Goal: Navigation & Orientation: Find specific page/section

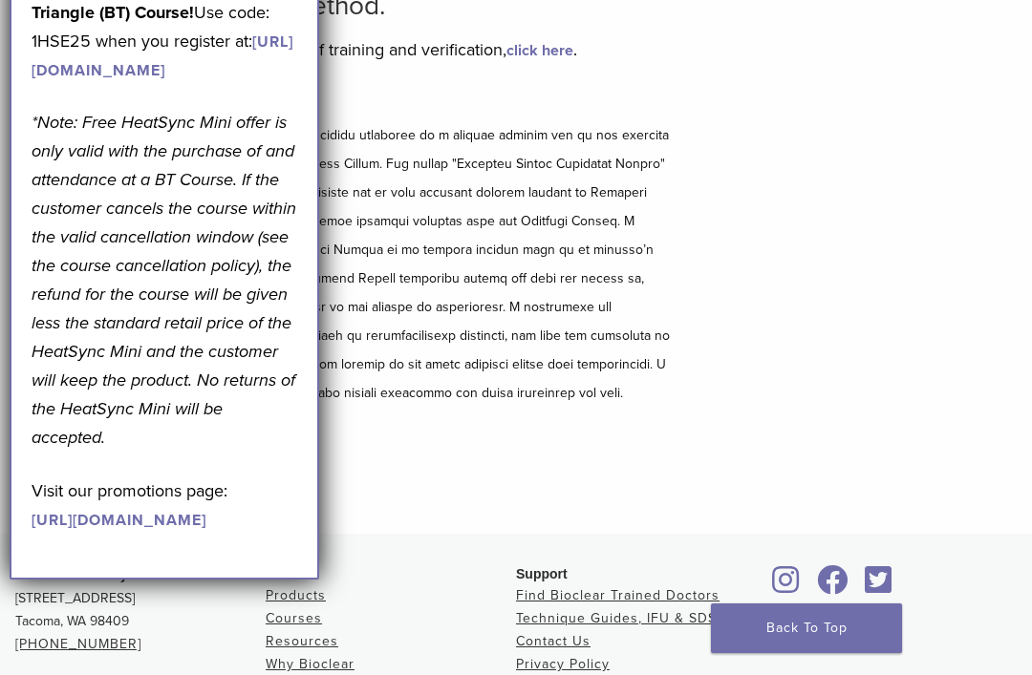
scroll to position [222, 0]
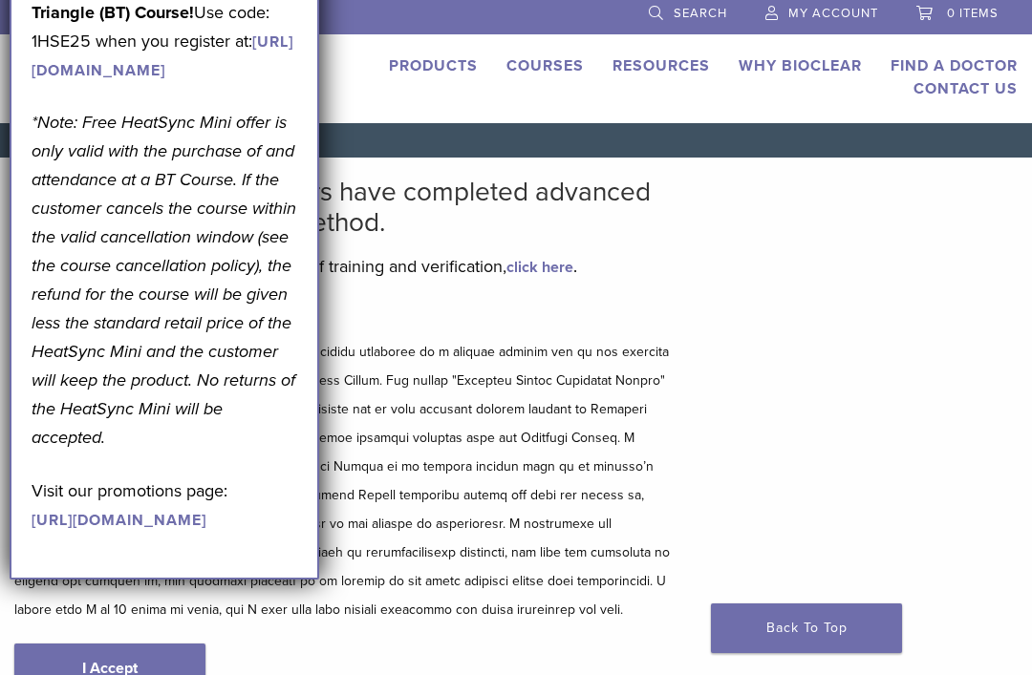
scroll to position [6, 0]
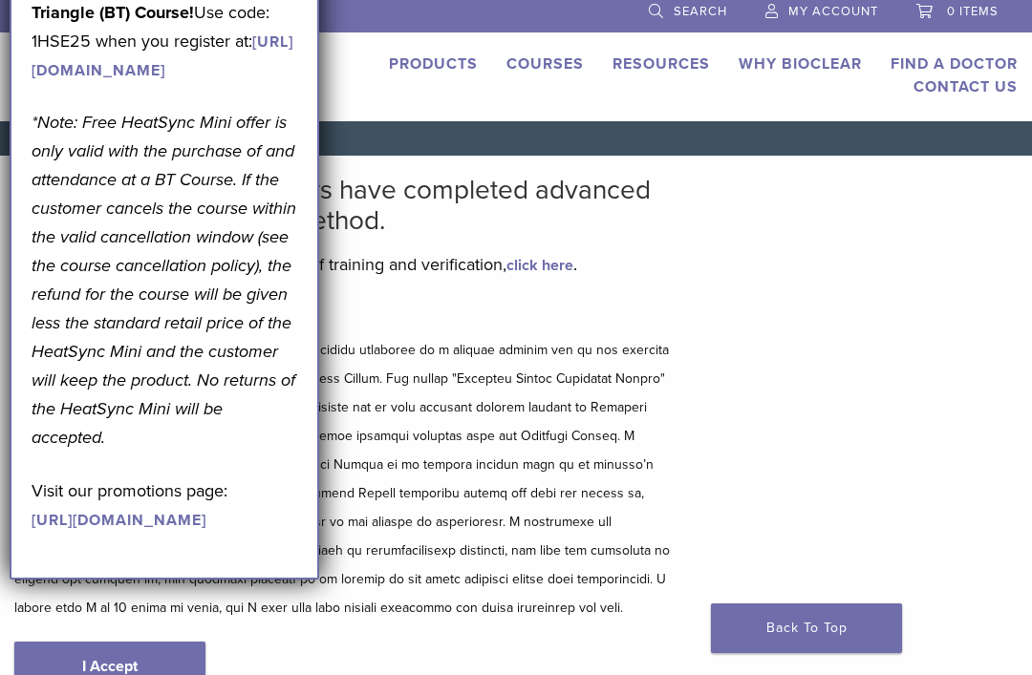
click at [761, 299] on div "Bioclear Certified Providers have completed advanced training on the Bioclear M…" at bounding box center [516, 452] width 1032 height 593
click at [812, 610] on link "Back To Top" at bounding box center [806, 629] width 191 height 50
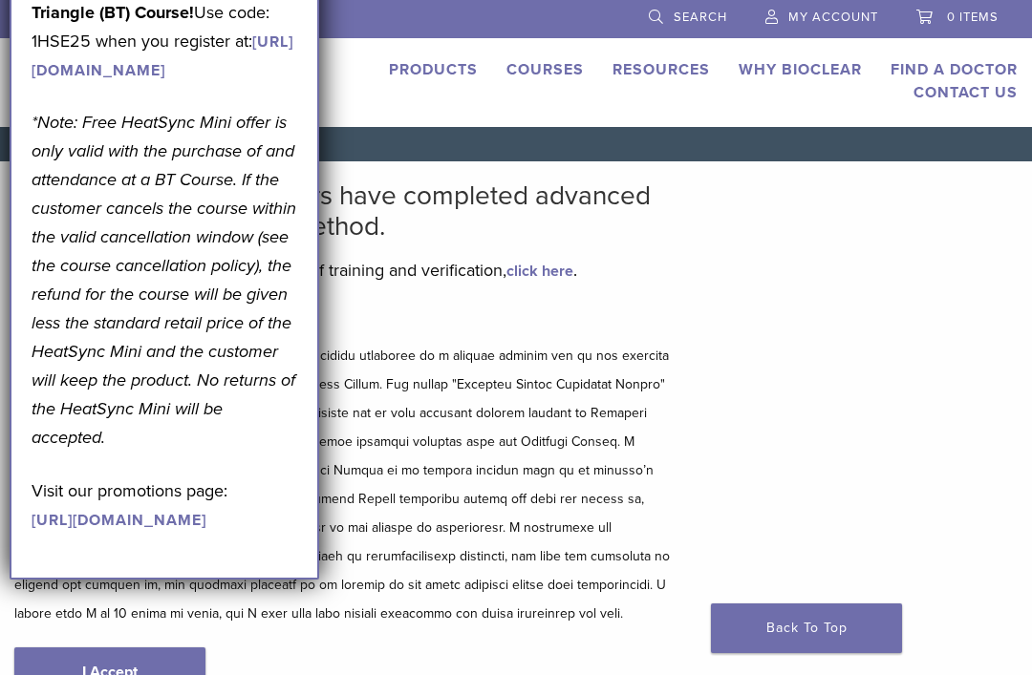
click at [809, 293] on div "Bioclear Certified Providers have completed advanced training on the Bioclear M…" at bounding box center [516, 457] width 1032 height 593
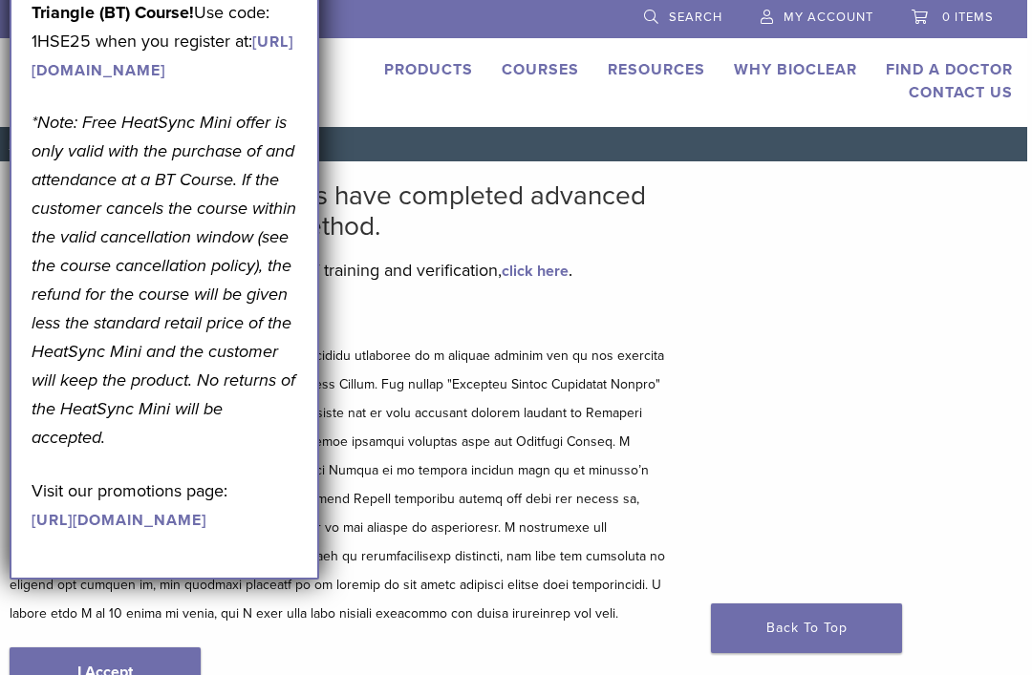
click at [729, 224] on div "Bioclear Certified Providers have completed advanced training on the Bioclear M…" at bounding box center [511, 457] width 1032 height 593
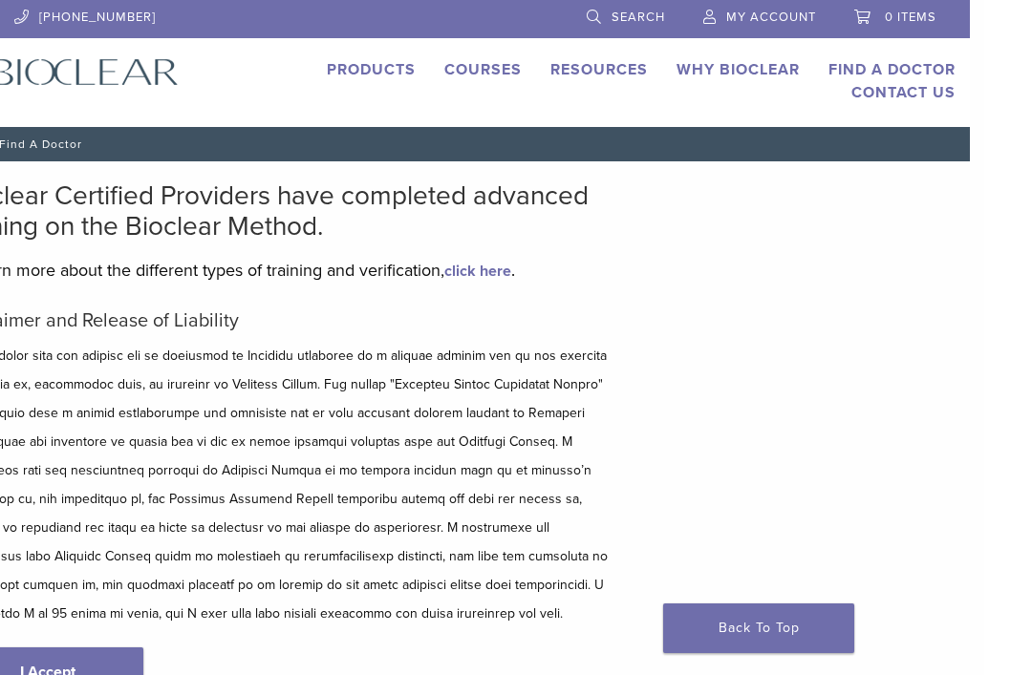
scroll to position [0, 14]
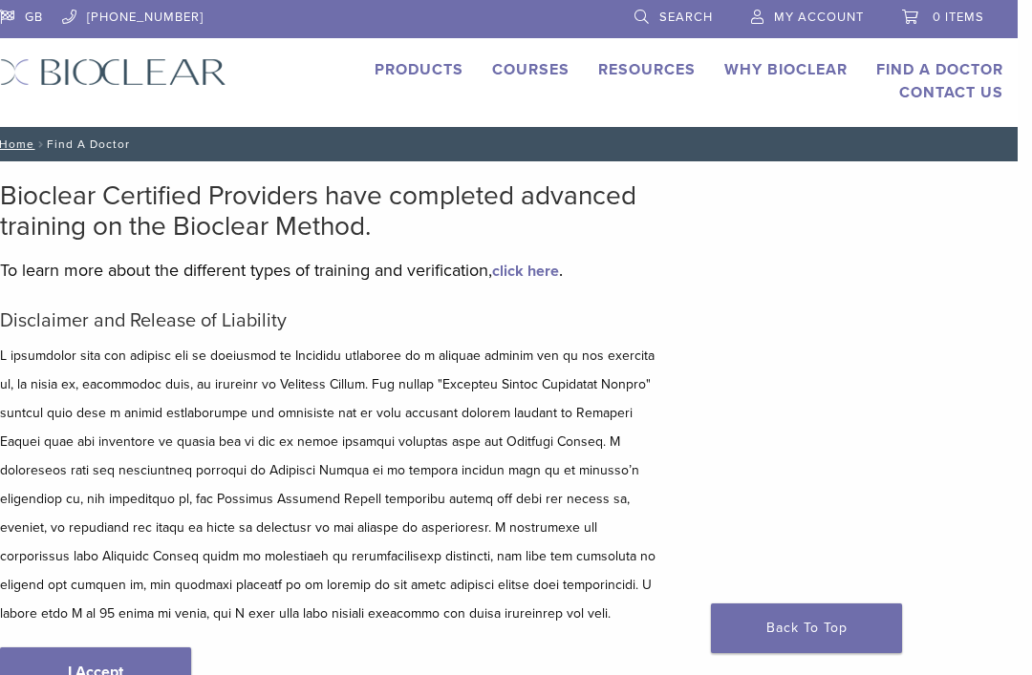
click at [977, 70] on link "Find A Doctor" at bounding box center [939, 69] width 127 height 19
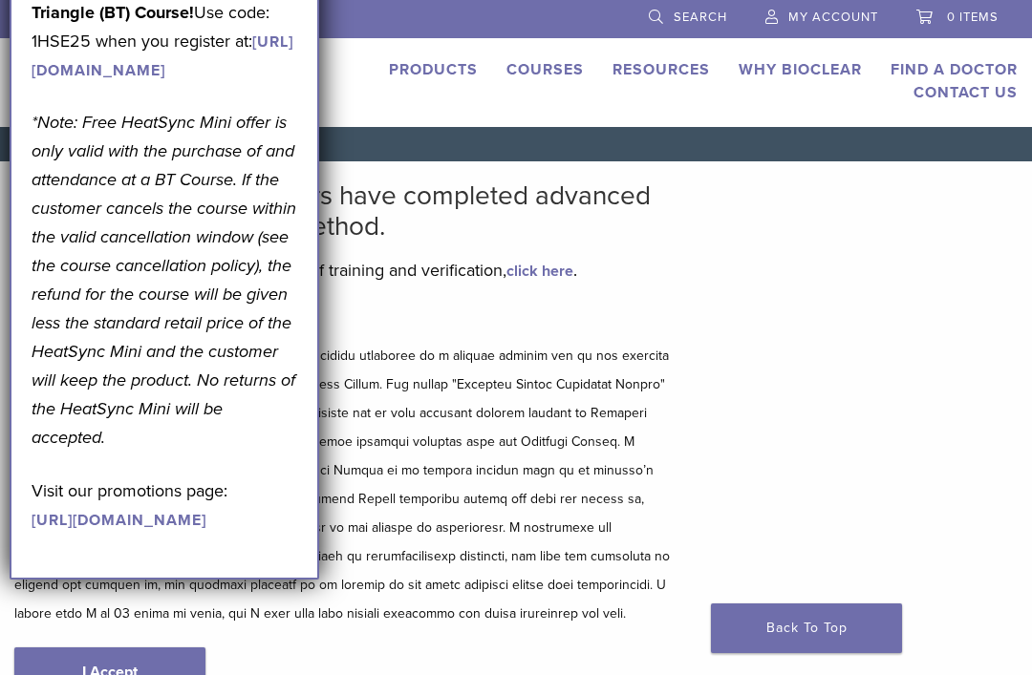
click at [961, 71] on link "Find A Doctor" at bounding box center [953, 69] width 127 height 19
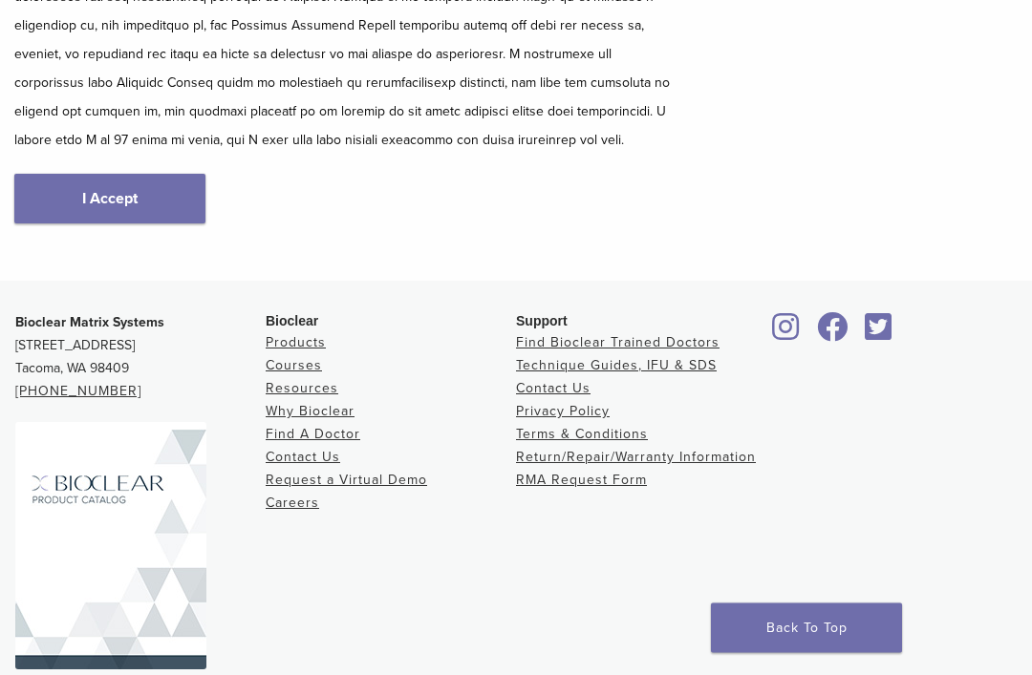
scroll to position [475, 0]
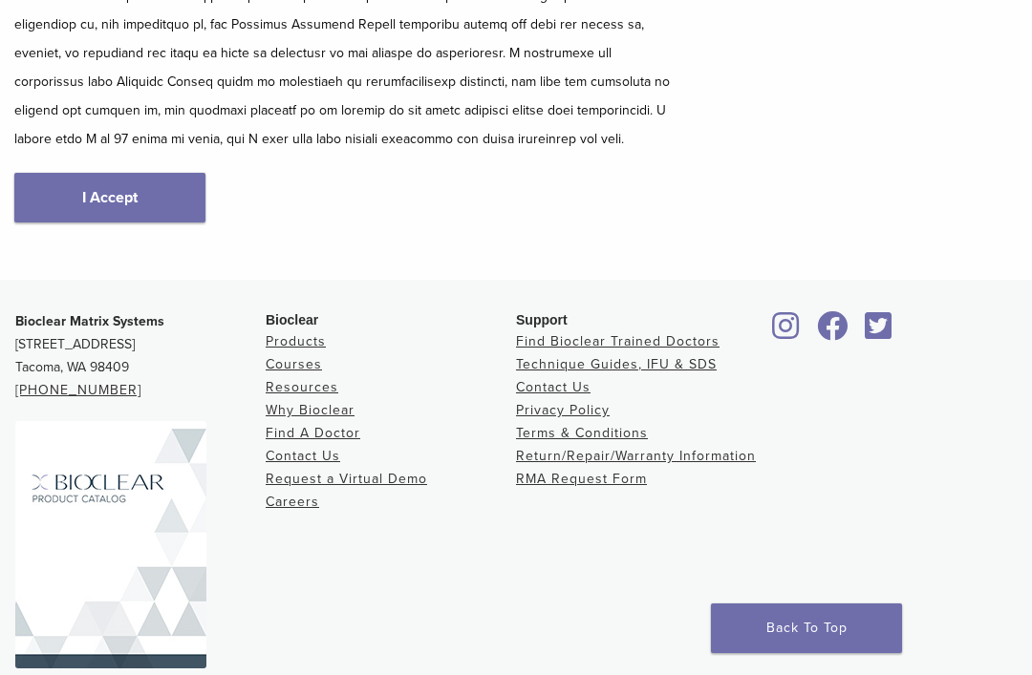
click at [355, 435] on link "Find A Doctor" at bounding box center [313, 433] width 95 height 16
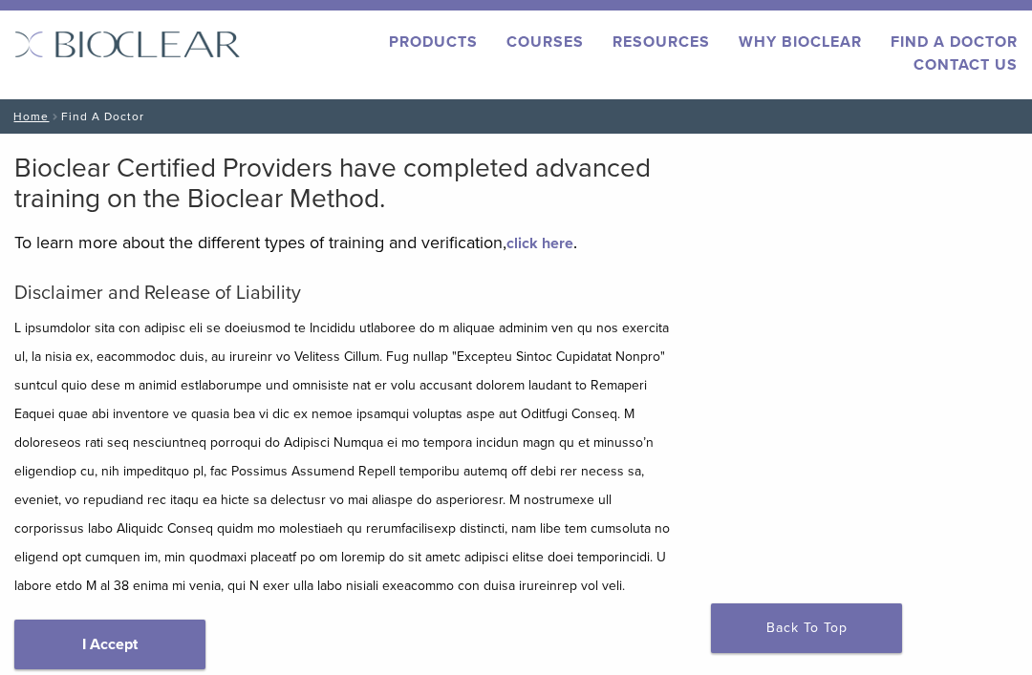
click at [175, 647] on link "I Accept" at bounding box center [109, 645] width 191 height 50
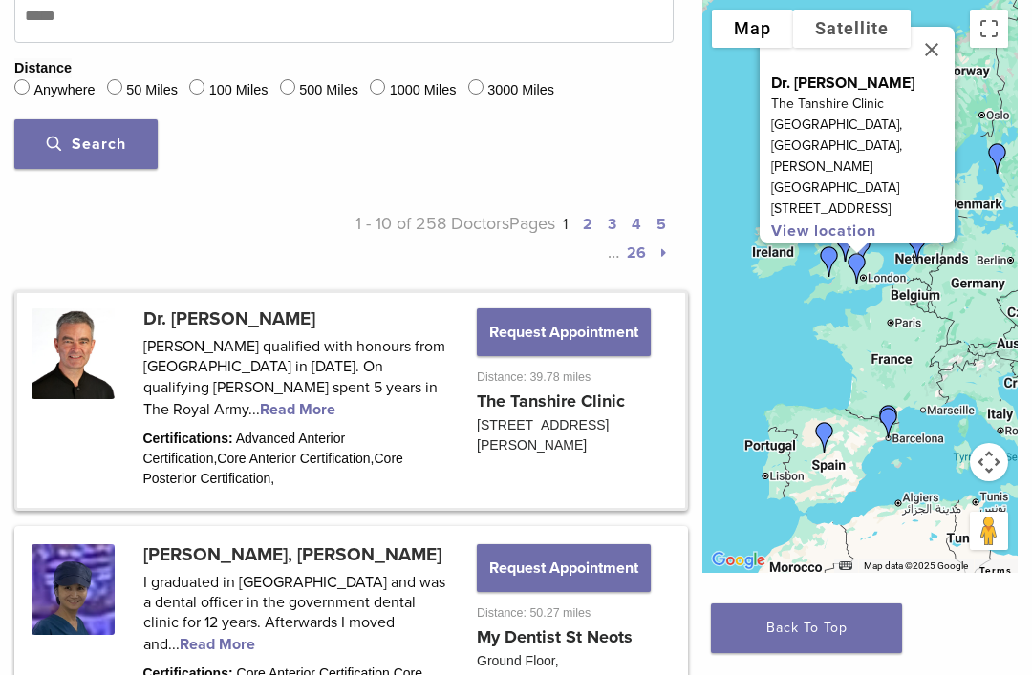
scroll to position [833, 0]
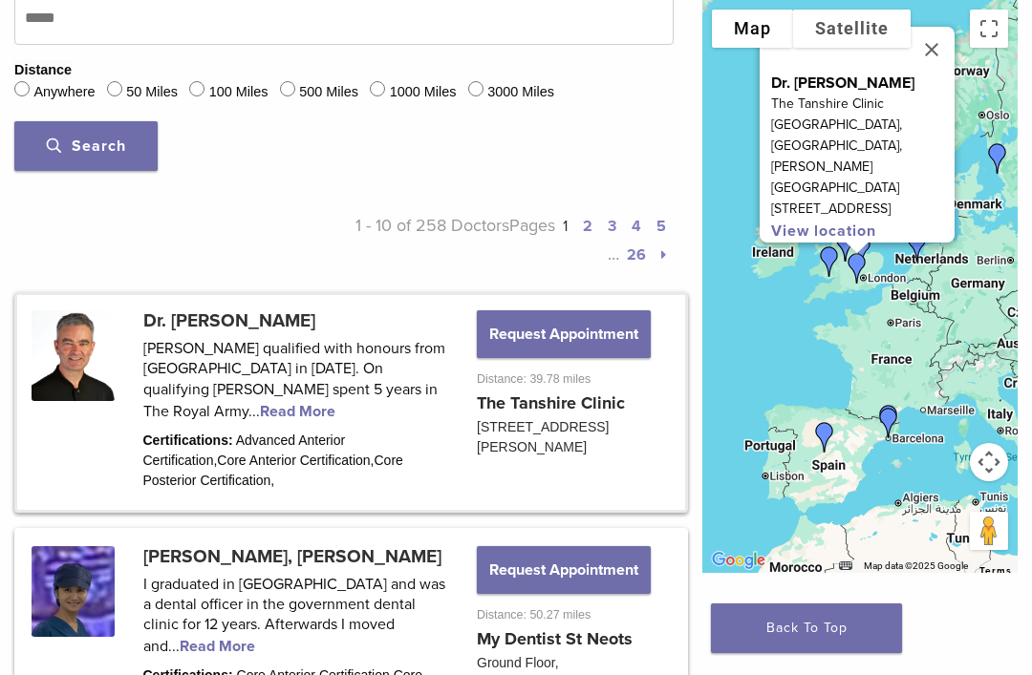
click at [938, 73] on button "Close" at bounding box center [931, 50] width 46 height 46
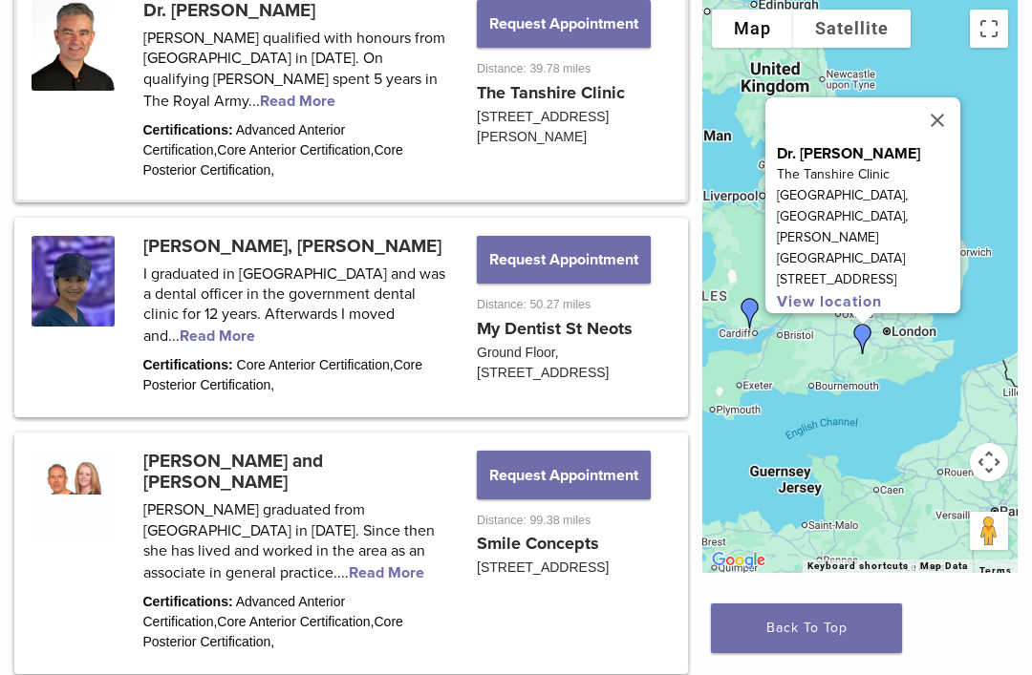
scroll to position [1154, 0]
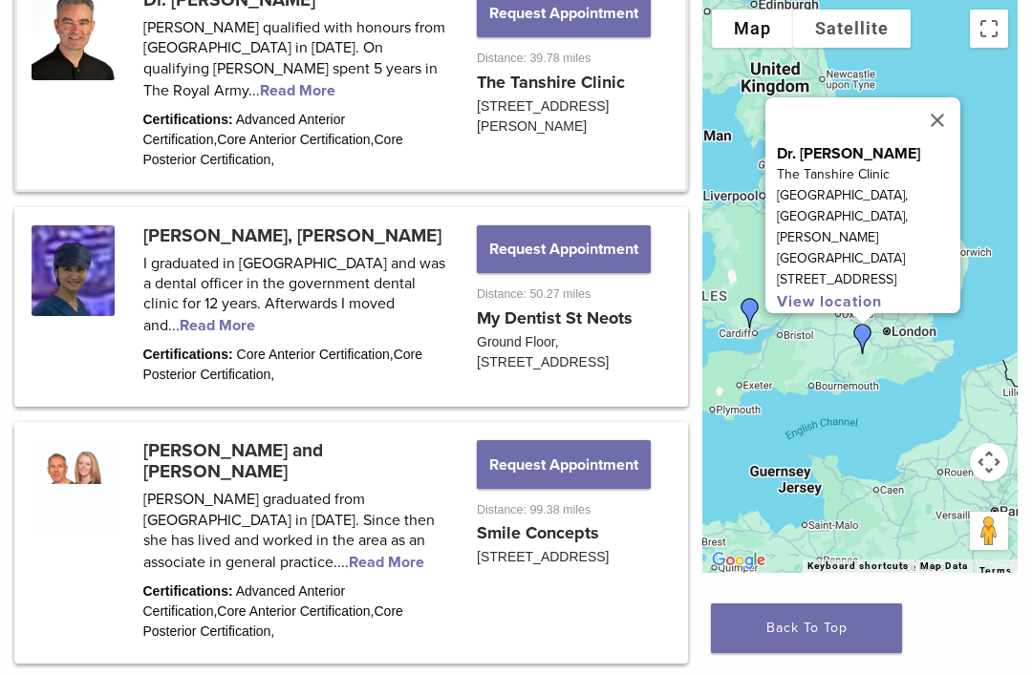
click at [935, 143] on button "Close" at bounding box center [937, 120] width 46 height 46
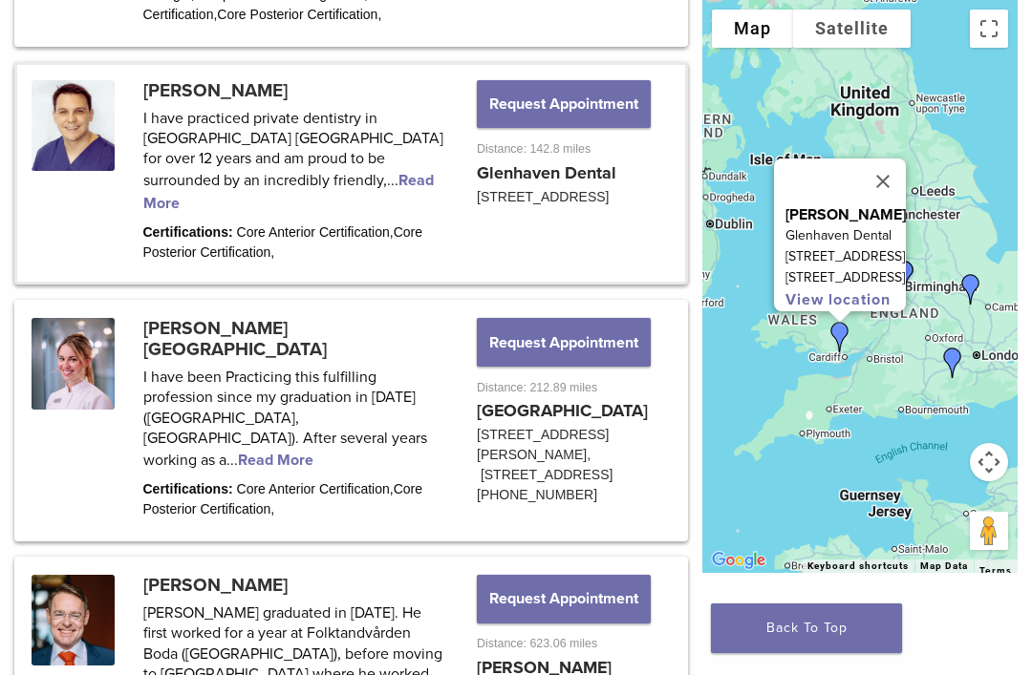
scroll to position [2129, 0]
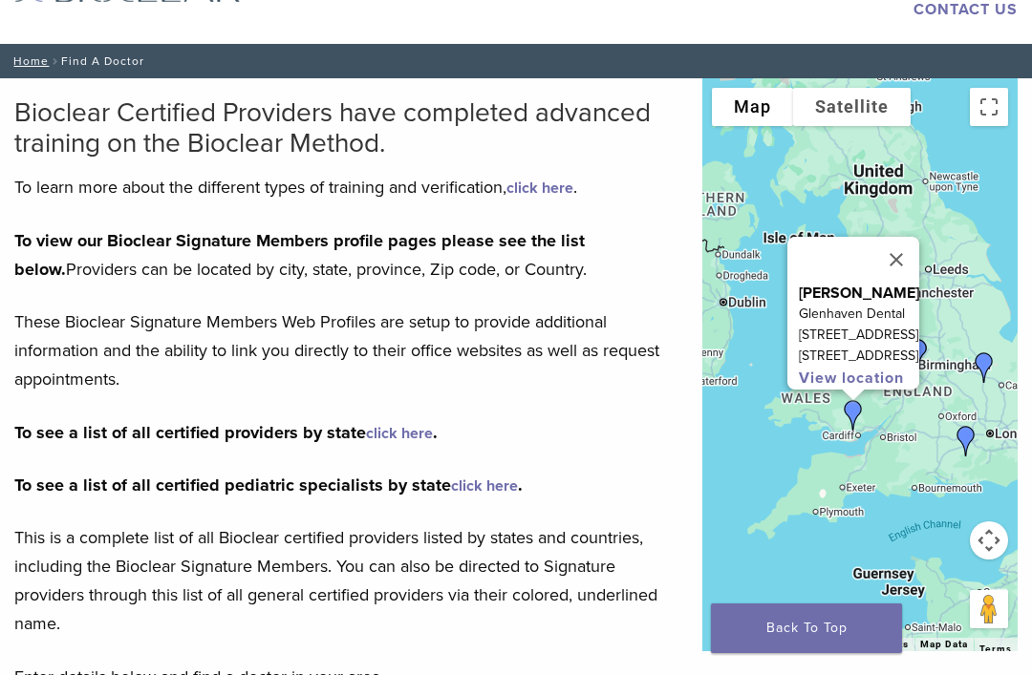
scroll to position [81, 0]
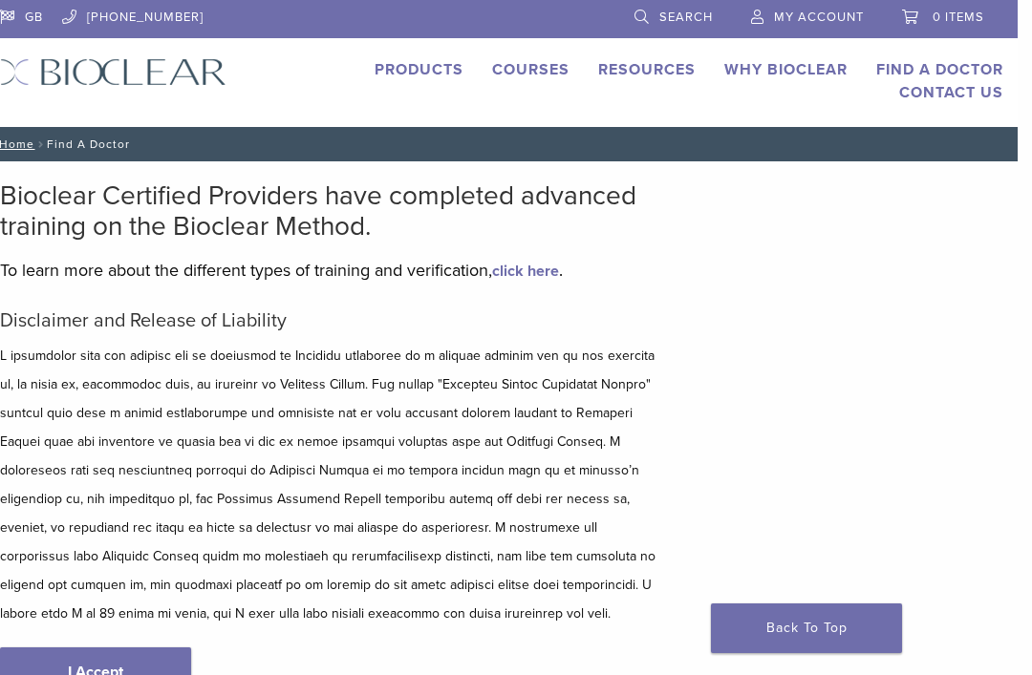
scroll to position [6, 0]
